Goal: Information Seeking & Learning: Find specific page/section

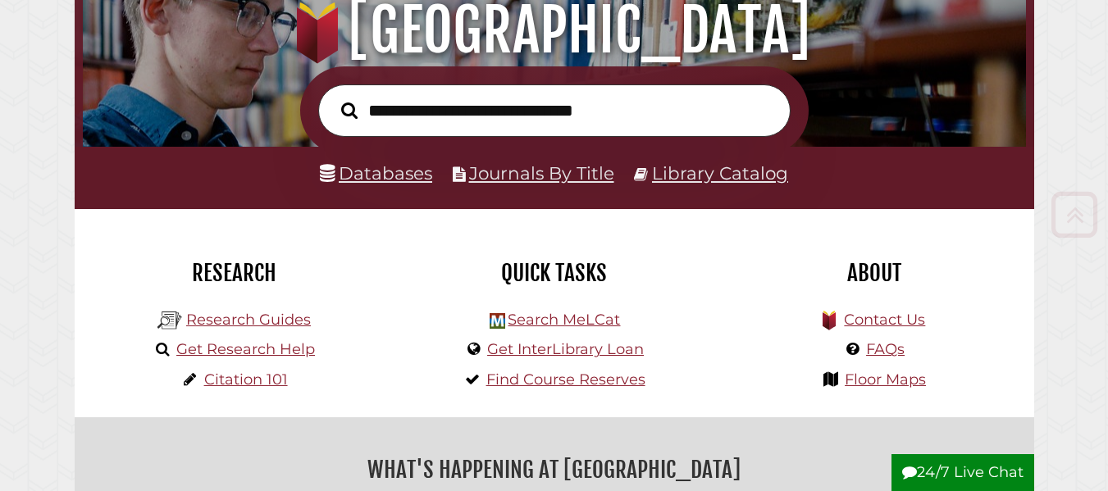
scroll to position [312, 935]
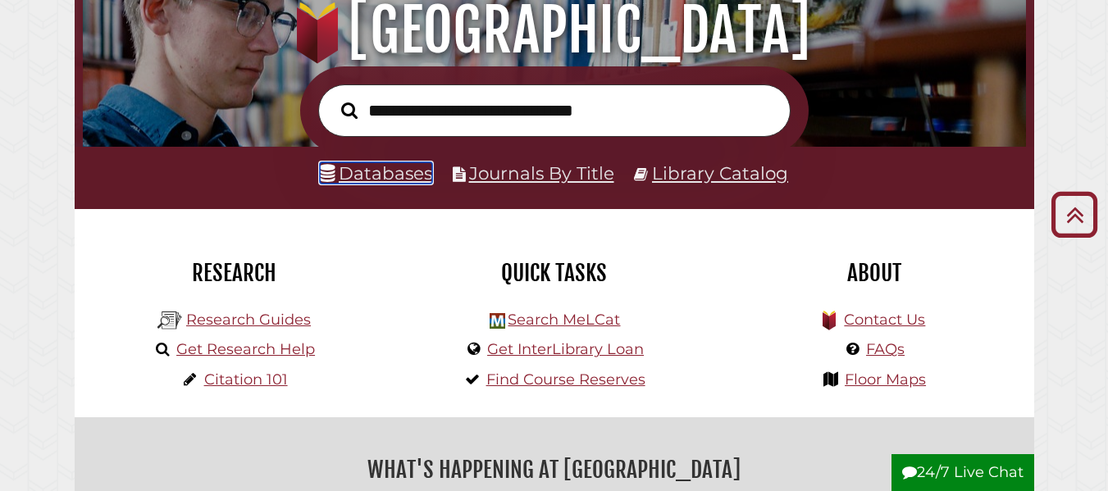
click at [398, 171] on link "Databases" at bounding box center [376, 172] width 112 height 21
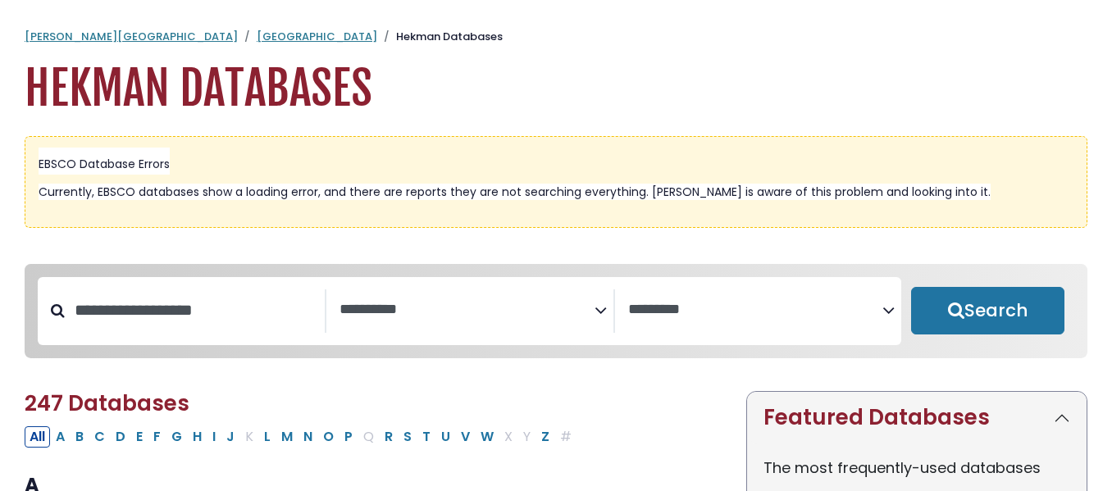
select select "Database Subject Filter"
select select "Database Vendors Filter"
click at [351, 443] on button "P" at bounding box center [348, 436] width 18 height 21
select select "Database Subject Filter"
select select "Database Vendors Filter"
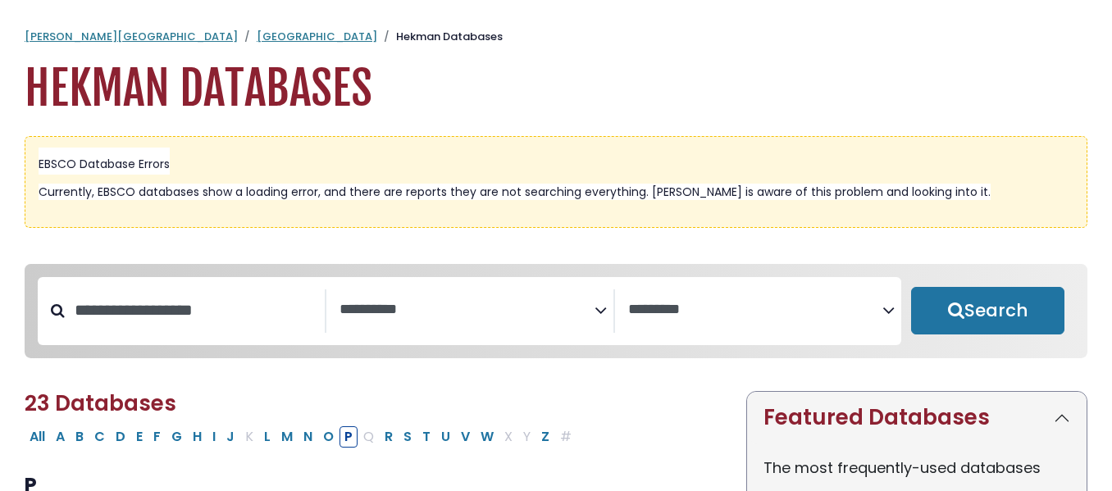
select select "Database Subject Filter"
select select "Database Vendors Filter"
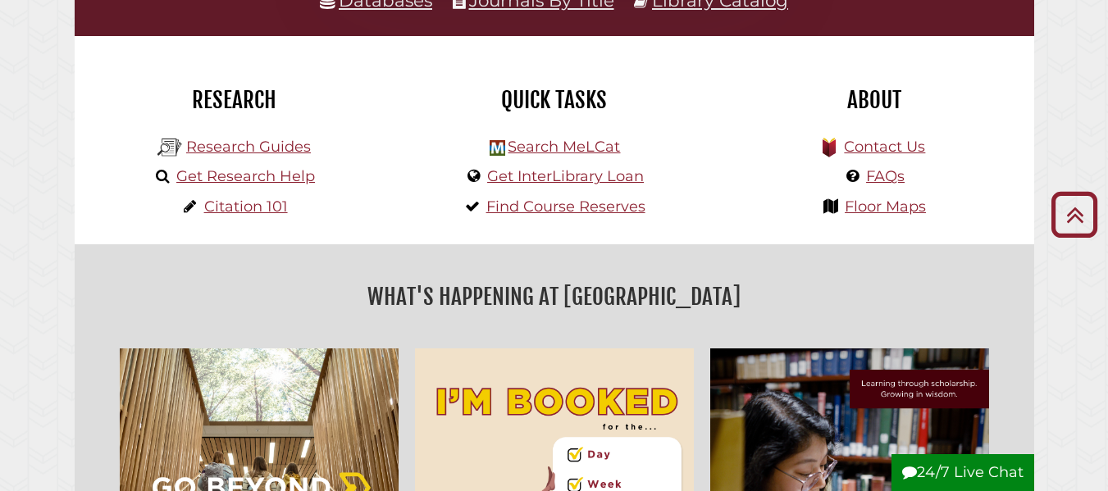
scroll to position [378, 0]
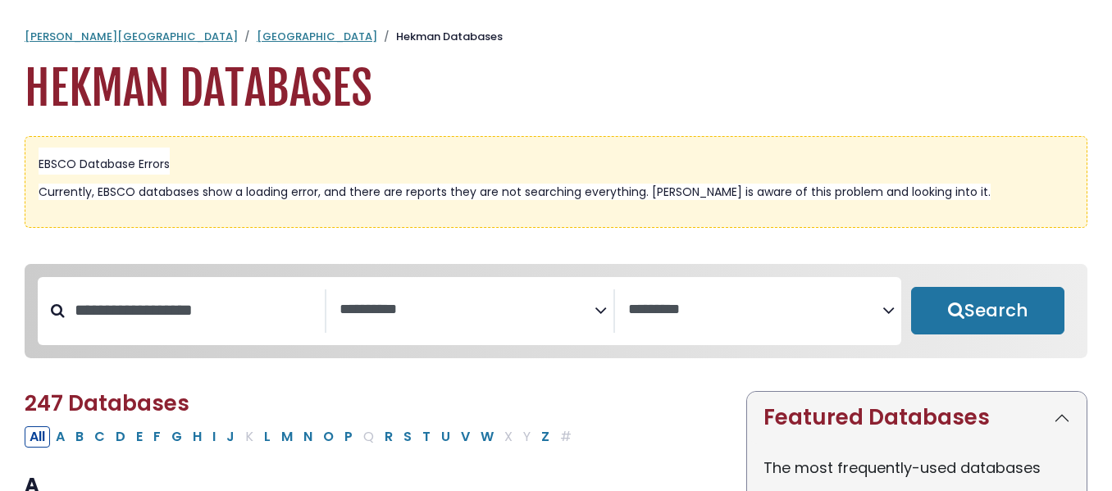
select select "Database Subject Filter"
select select "Database Vendors Filter"
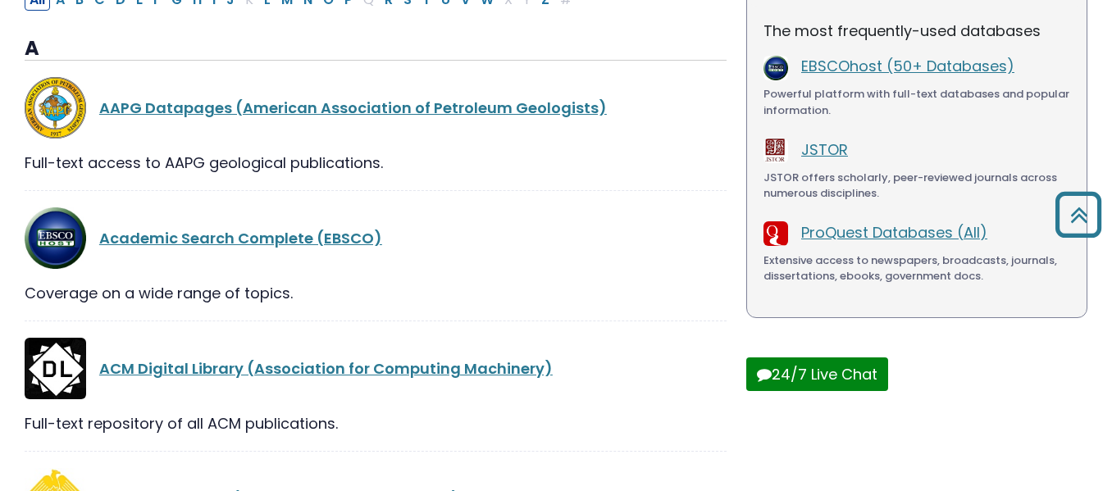
scroll to position [425, 0]
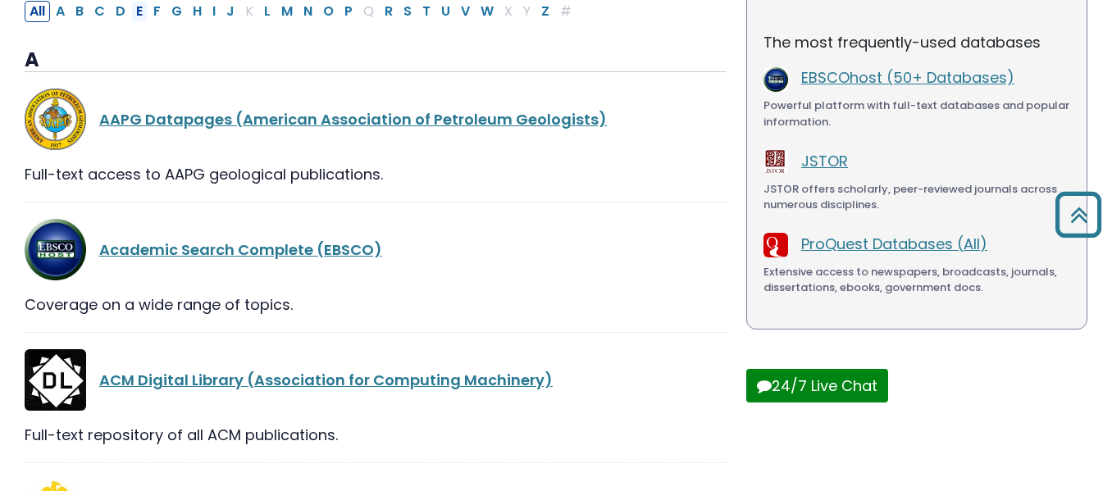
click at [141, 17] on button "E" at bounding box center [139, 11] width 16 height 21
select select "Database Subject Filter"
select select "Database Vendors Filter"
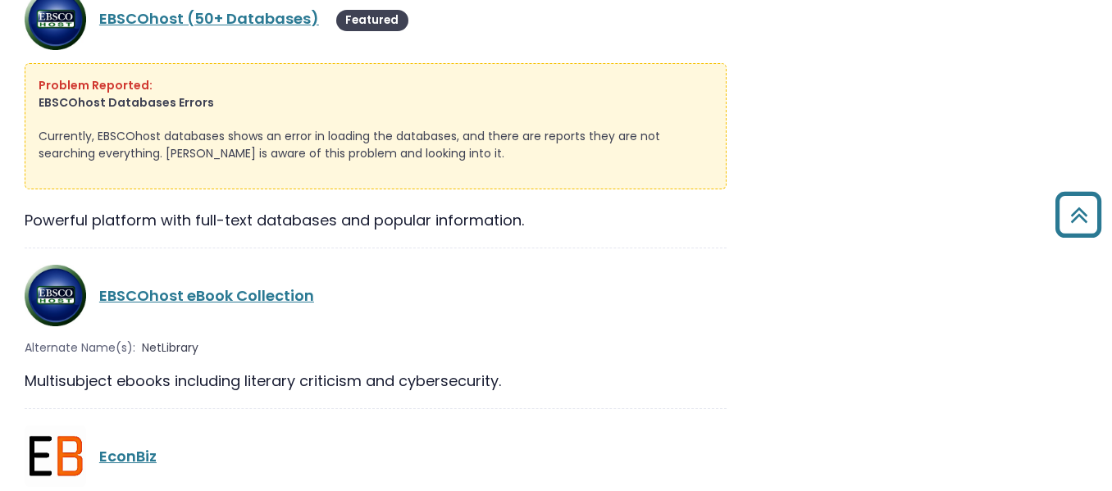
scroll to position [2096, 0]
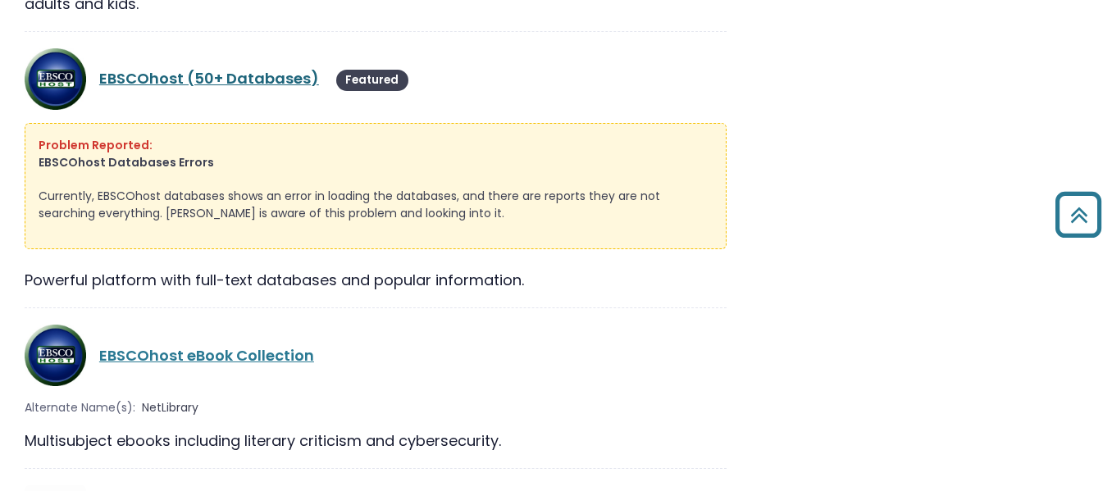
click at [253, 80] on link "EBSCOhost (50+ Databases)" at bounding box center [209, 78] width 220 height 20
